Goal: Transaction & Acquisition: Purchase product/service

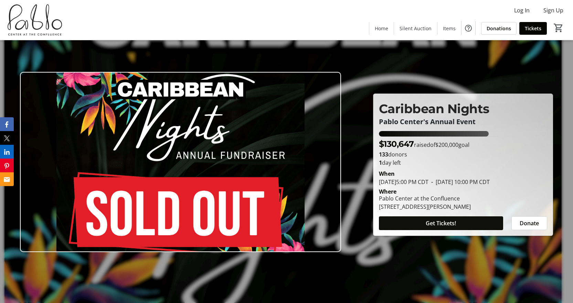
click at [448, 227] on span "Get Tickets!" at bounding box center [441, 223] width 30 height 8
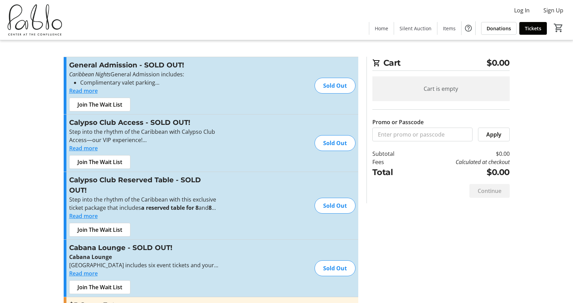
click at [71, 92] on button "Read more" at bounding box center [83, 91] width 29 height 8
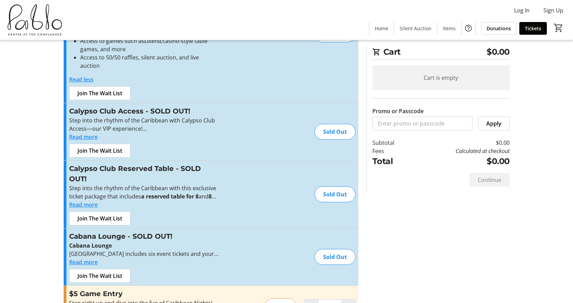
scroll to position [103, 0]
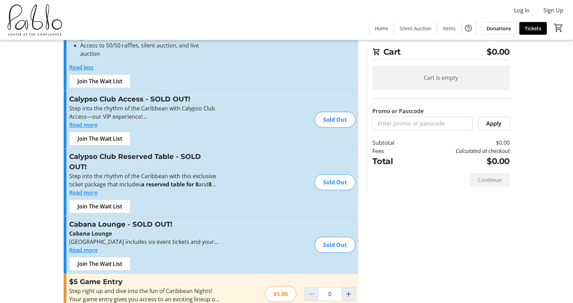
click at [72, 121] on button "Read more" at bounding box center [83, 125] width 29 height 8
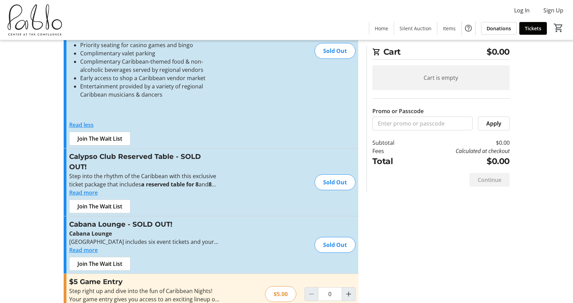
scroll to position [275, 0]
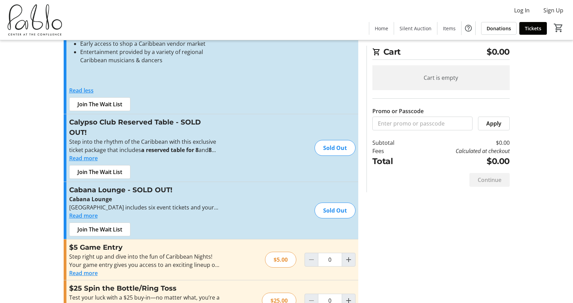
click at [74, 154] on button "Read more" at bounding box center [83, 158] width 29 height 8
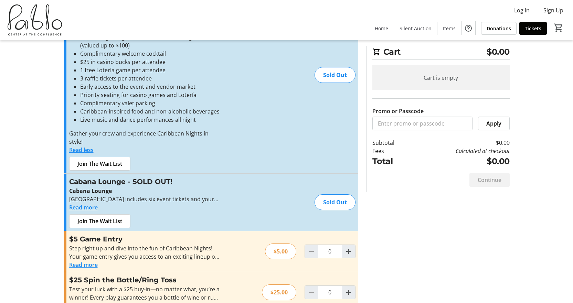
scroll to position [447, 0]
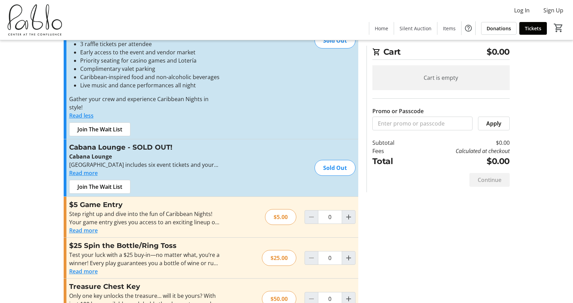
click at [72, 169] on button "Read more" at bounding box center [83, 173] width 29 height 8
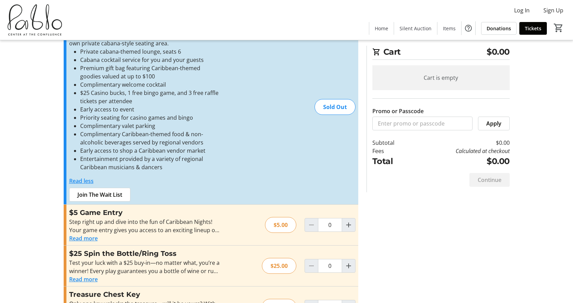
scroll to position [585, 0]
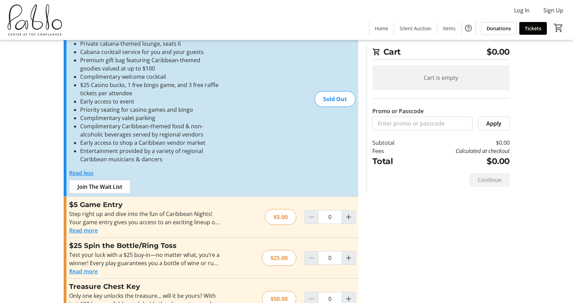
click at [79, 226] on button "Read more" at bounding box center [83, 230] width 29 height 8
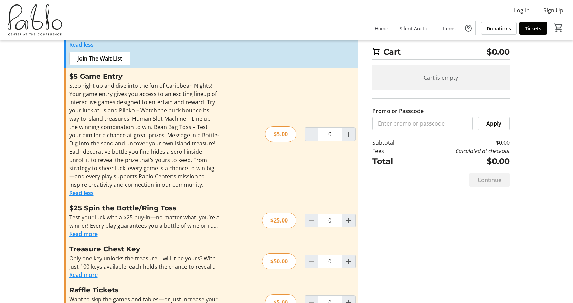
scroll to position [723, 0]
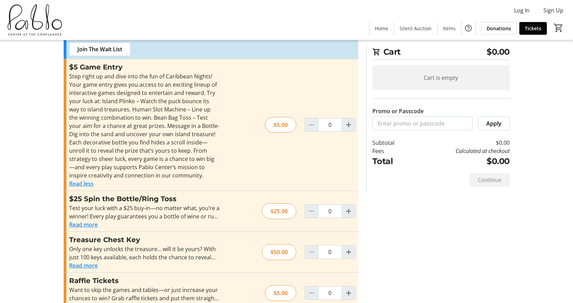
click at [72, 221] on button "Read more" at bounding box center [83, 225] width 29 height 8
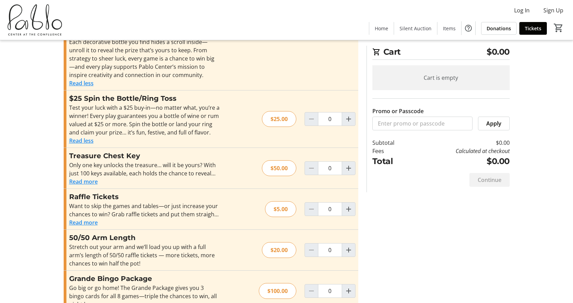
scroll to position [826, 0]
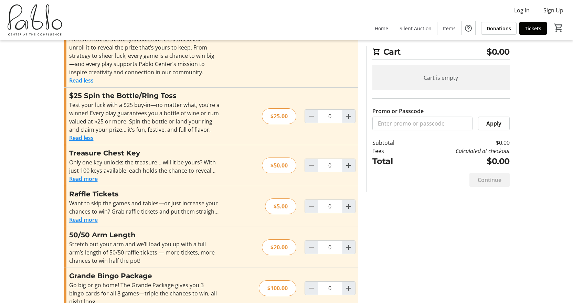
click at [72, 175] on button "Read more" at bounding box center [83, 179] width 29 height 8
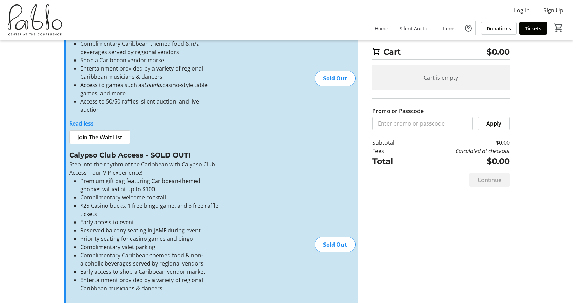
scroll to position [40, 0]
